Goal: Navigation & Orientation: Find specific page/section

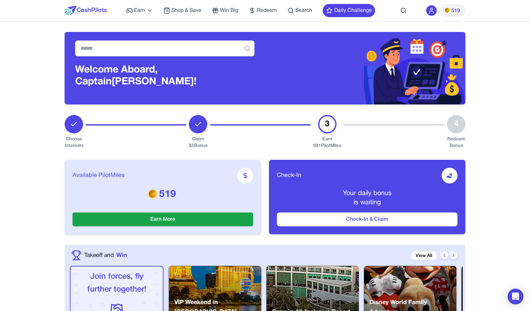
click at [450, 10] on span "519" at bounding box center [452, 11] width 15 height 8
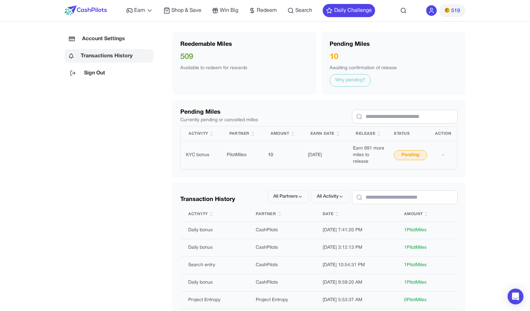
click at [430, 13] on icon at bounding box center [431, 10] width 7 height 7
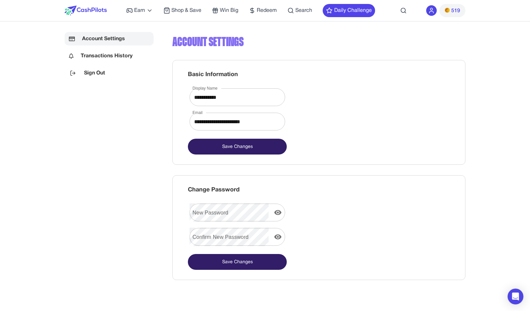
click at [451, 12] on span "519" at bounding box center [452, 11] width 15 height 8
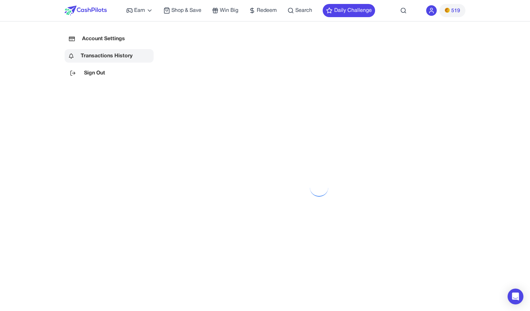
click at [451, 12] on span "519" at bounding box center [452, 11] width 15 height 8
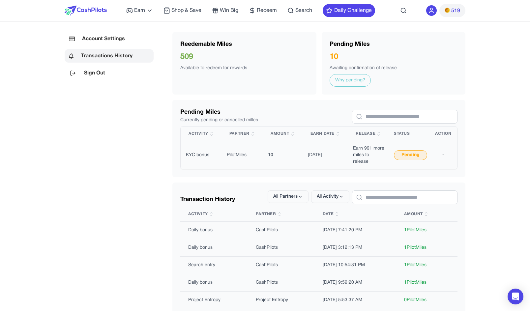
click at [435, 10] on icon at bounding box center [431, 10] width 7 height 7
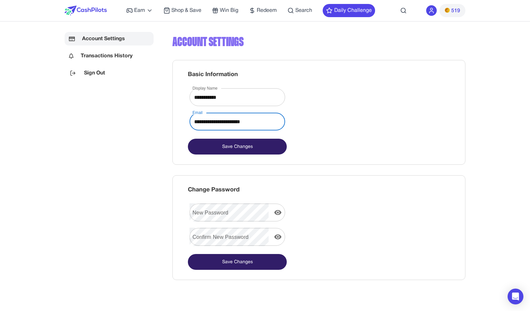
drag, startPoint x: 263, startPoint y: 122, endPoint x: 155, endPoint y: 122, distance: 108.1
click at [155, 122] on div "**********" at bounding box center [265, 156] width 401 height 248
